Goal: Check status

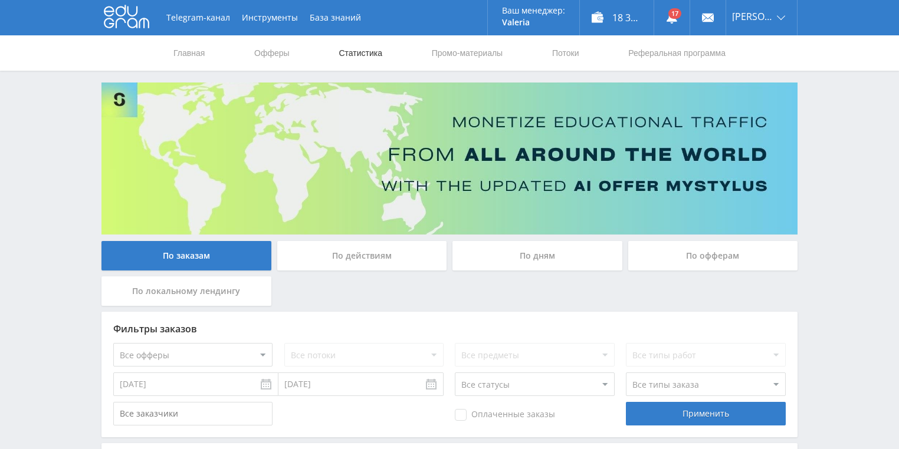
scroll to position [94, 0]
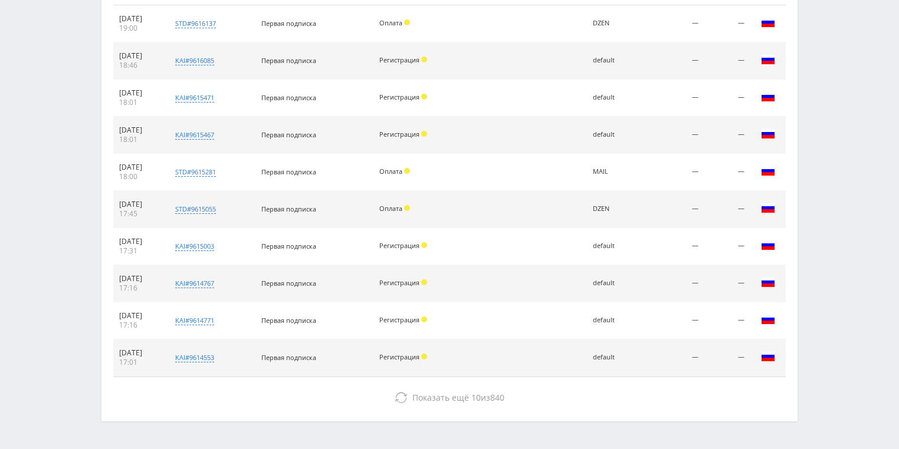
scroll to position [519, 0]
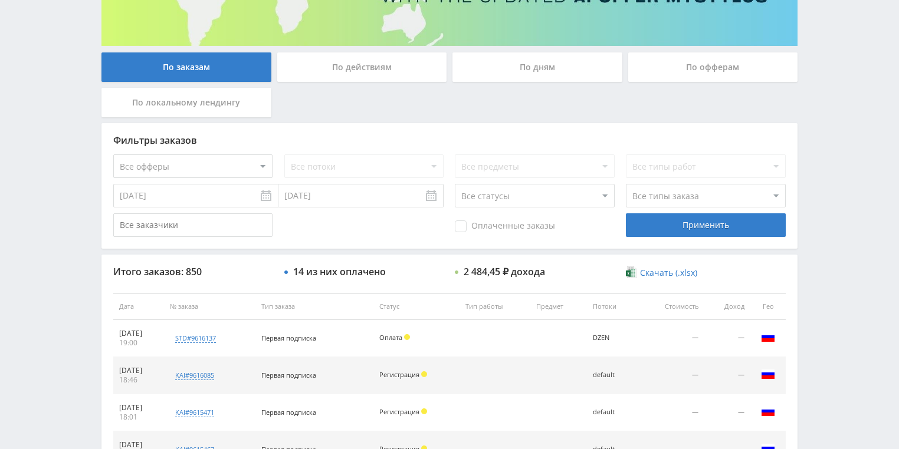
click at [352, 74] on div "По действиям" at bounding box center [362, 66] width 170 height 29
click at [0, 0] on input "По действиям" at bounding box center [0, 0] width 0 height 0
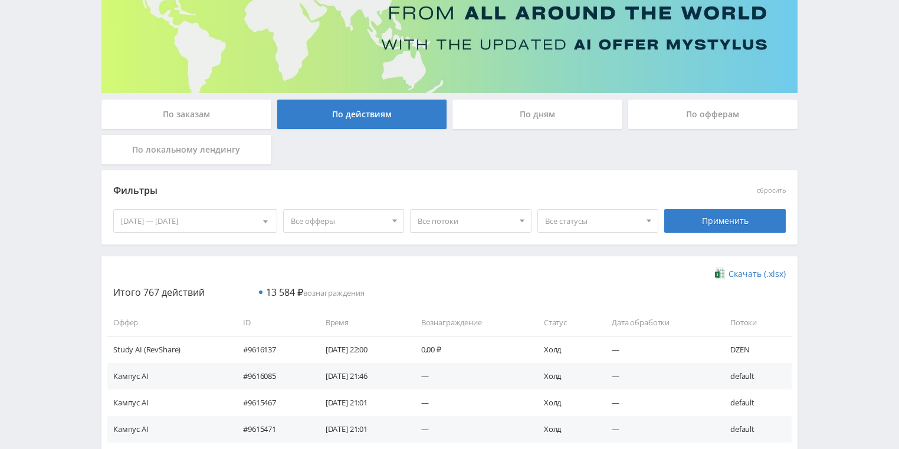
click at [473, 115] on div "По дням" at bounding box center [537, 114] width 170 height 29
click at [0, 0] on input "По дням" at bounding box center [0, 0] width 0 height 0
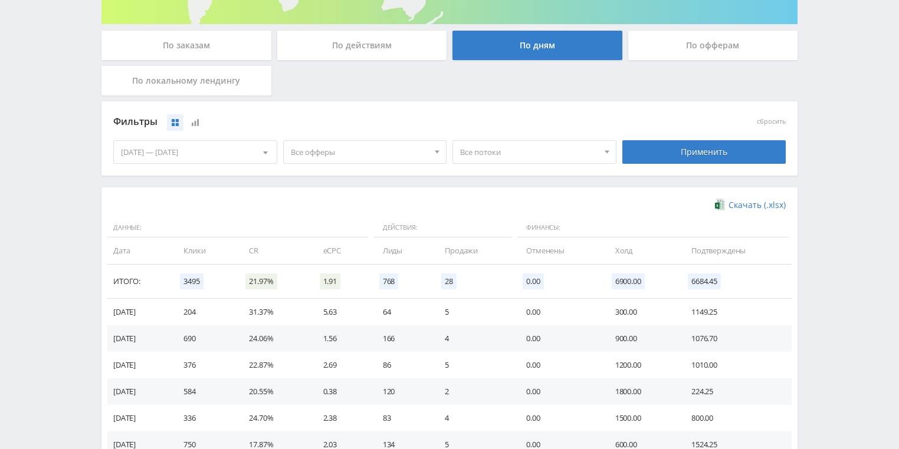
scroll to position [283, 0]
